Goal: Find specific page/section: Find specific page/section

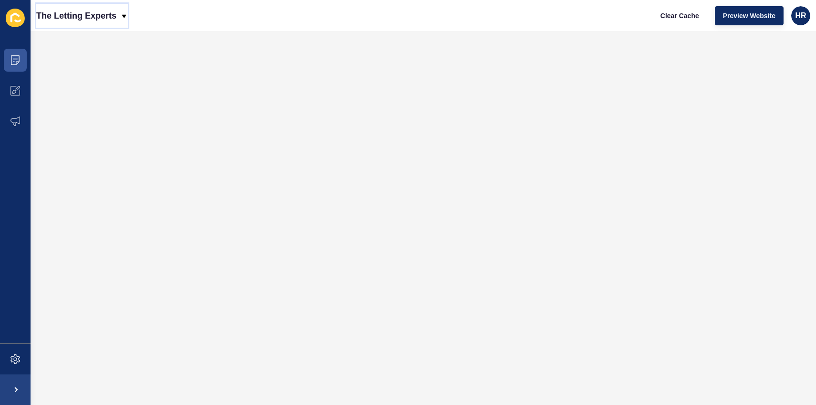
click at [107, 12] on p "The Letting Experts" at bounding box center [76, 16] width 80 height 24
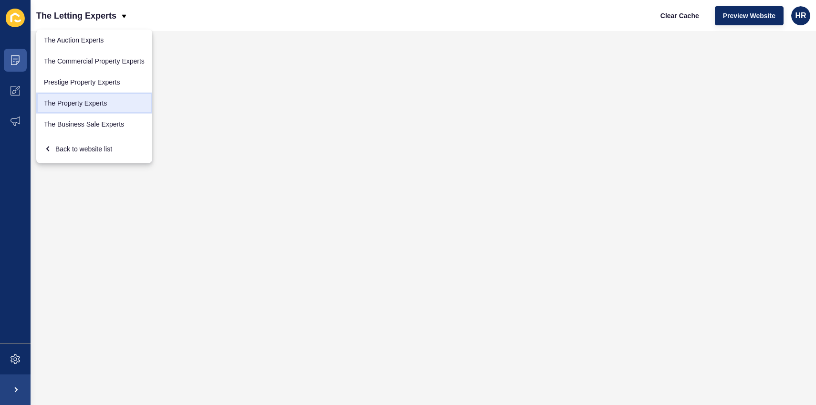
click at [107, 105] on link "The Property Experts" at bounding box center [94, 103] width 116 height 21
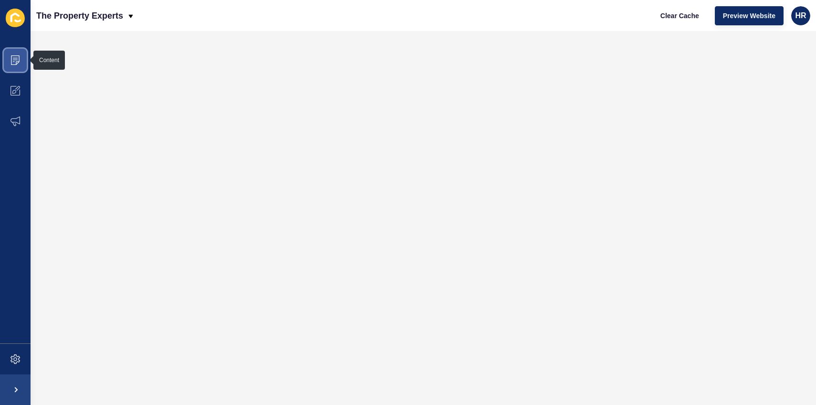
click at [27, 57] on span at bounding box center [15, 60] width 31 height 31
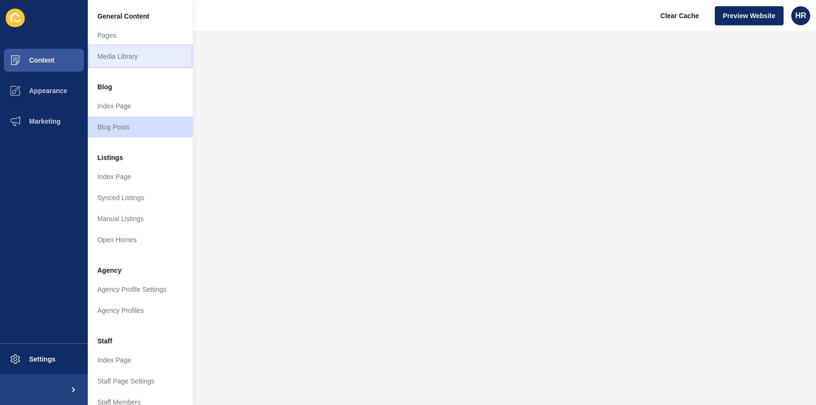
click at [139, 59] on link "Media Library" at bounding box center [140, 56] width 105 height 21
